Goal: Check status

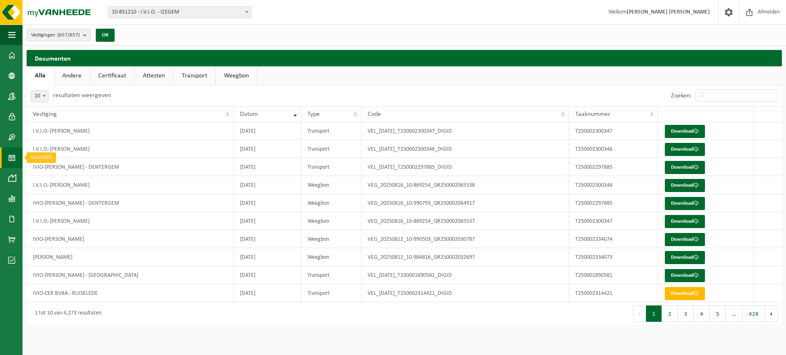
click at [6, 154] on link "Kalender" at bounding box center [11, 157] width 23 height 20
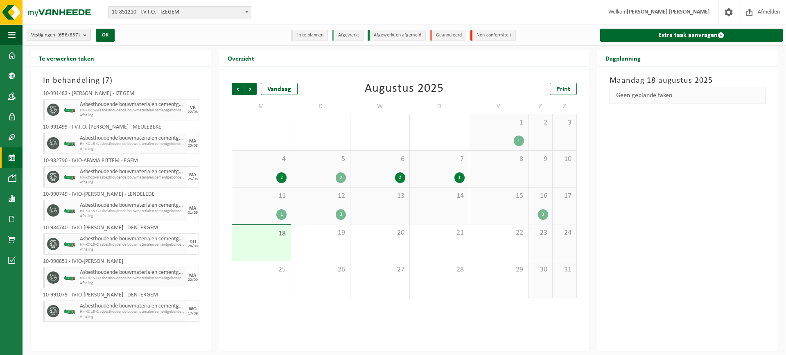
click at [516, 207] on div "15" at bounding box center [498, 206] width 59 height 36
click at [536, 205] on div "16 3" at bounding box center [541, 206] width 24 height 36
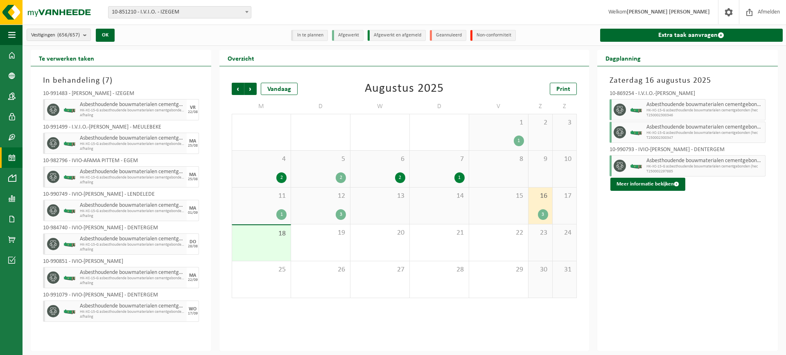
click at [536, 205] on div "16 3" at bounding box center [541, 206] width 24 height 36
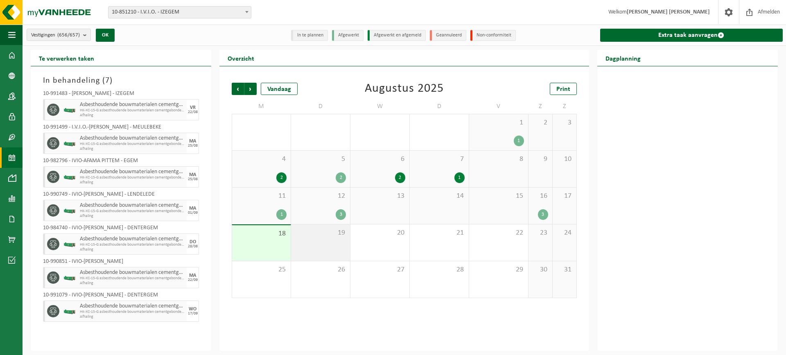
click at [305, 251] on div "19" at bounding box center [320, 242] width 59 height 36
